Goal: Task Accomplishment & Management: Manage account settings

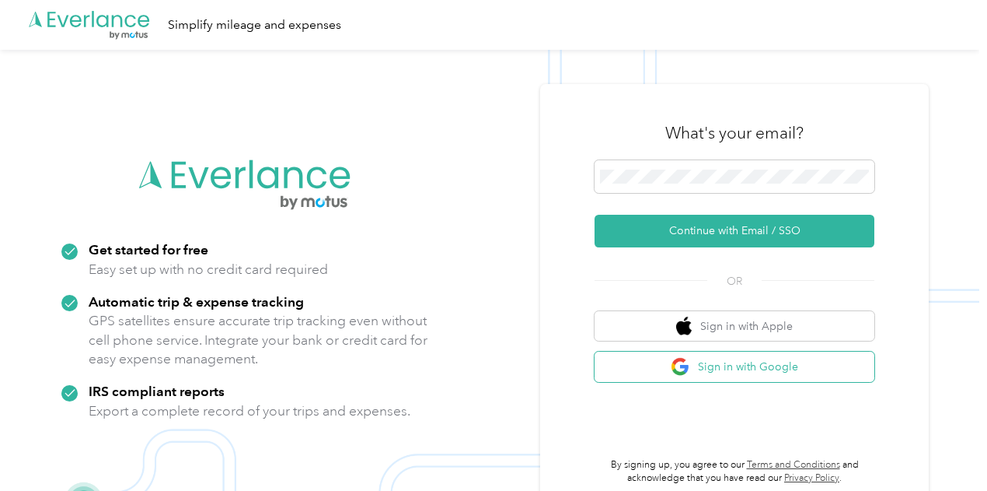
click at [783, 366] on button "Sign in with Google" at bounding box center [735, 366] width 280 height 30
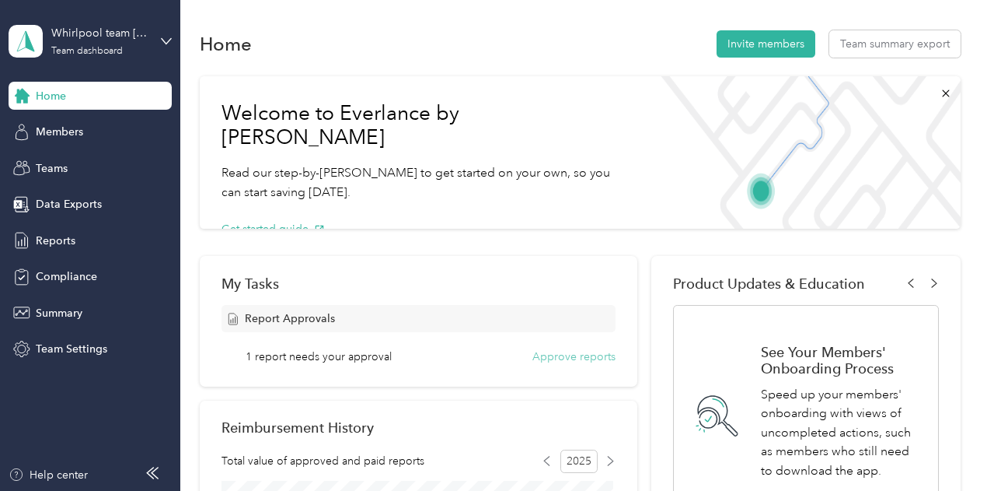
click at [603, 356] on button "Approve reports" at bounding box center [574, 356] width 83 height 16
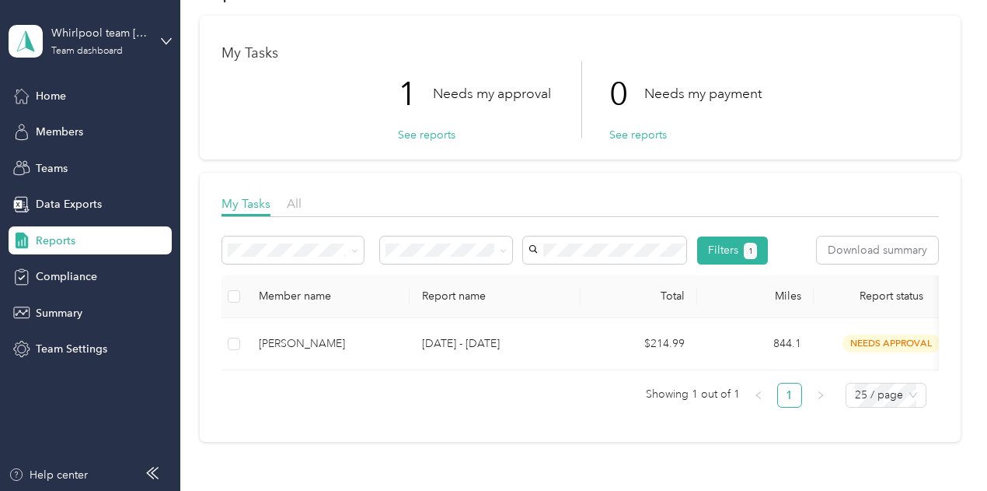
scroll to position [78, 0]
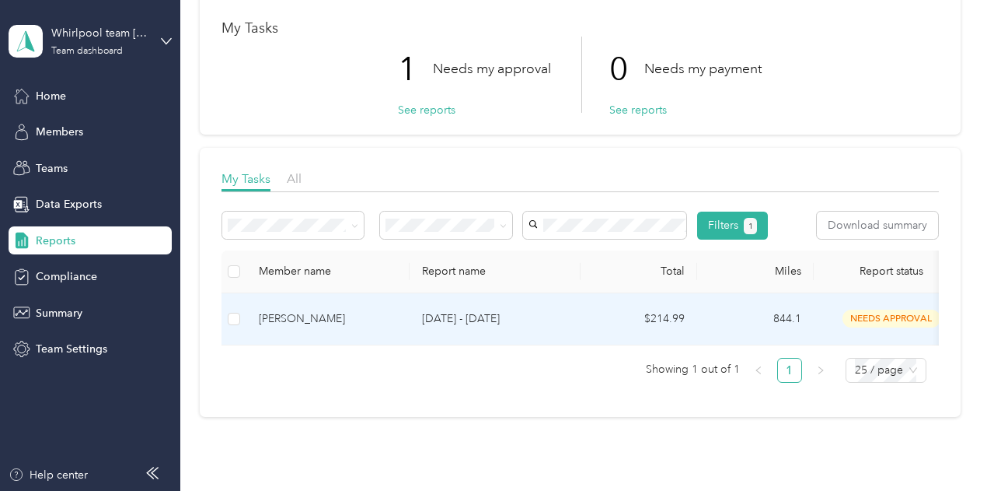
click at [279, 327] on div "Morgan K. Anderson" at bounding box center [328, 318] width 138 height 17
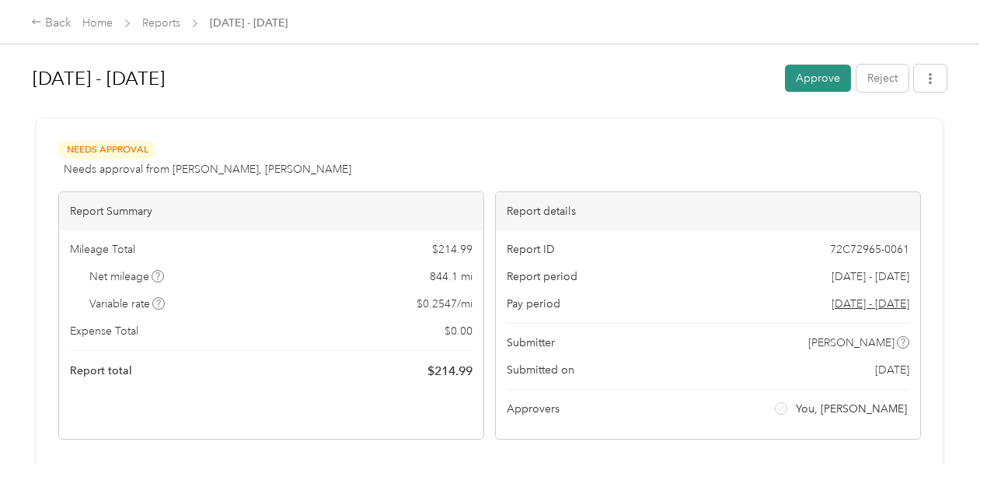
click at [807, 75] on button "Approve" at bounding box center [818, 78] width 66 height 27
